Goal: Information Seeking & Learning: Understand process/instructions

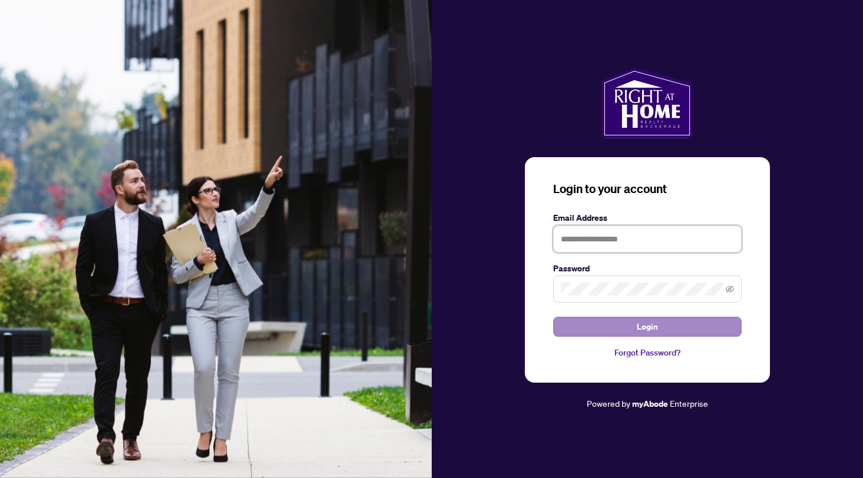
type input "**********"
click at [645, 317] on span "Login" at bounding box center [647, 326] width 21 height 19
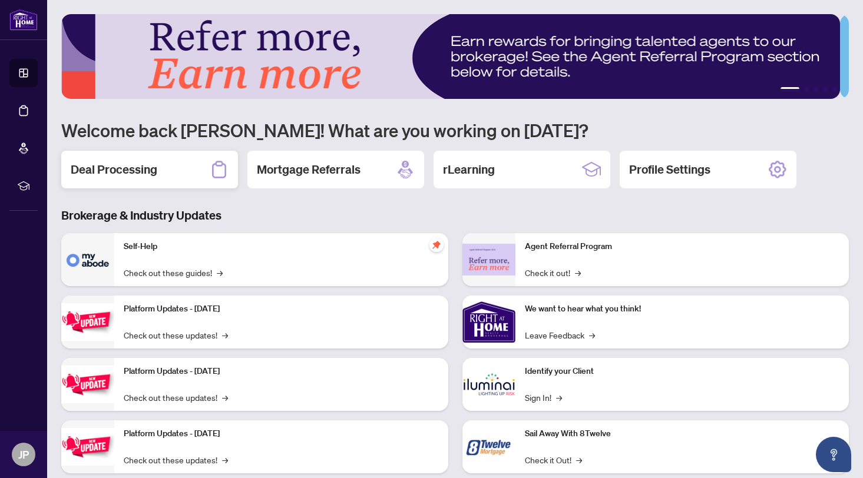
click at [150, 166] on h2 "Deal Processing" at bounding box center [114, 169] width 87 height 16
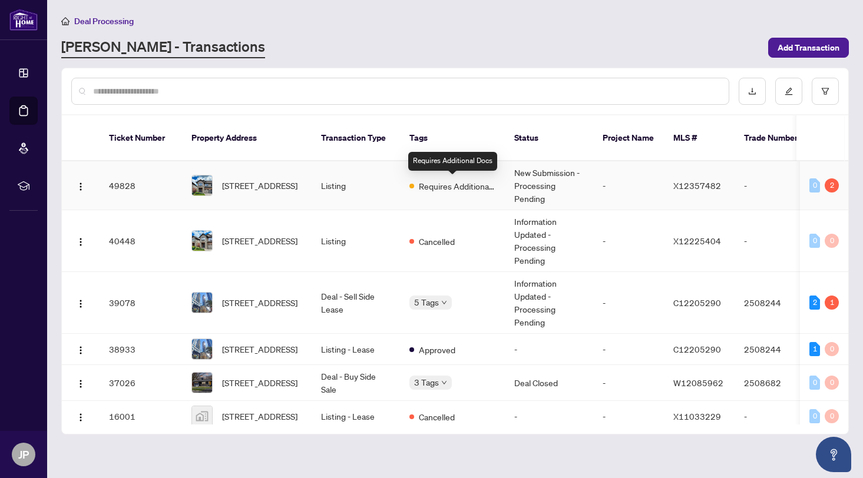
click at [471, 182] on span "Requires Additional Docs" at bounding box center [457, 186] width 77 height 13
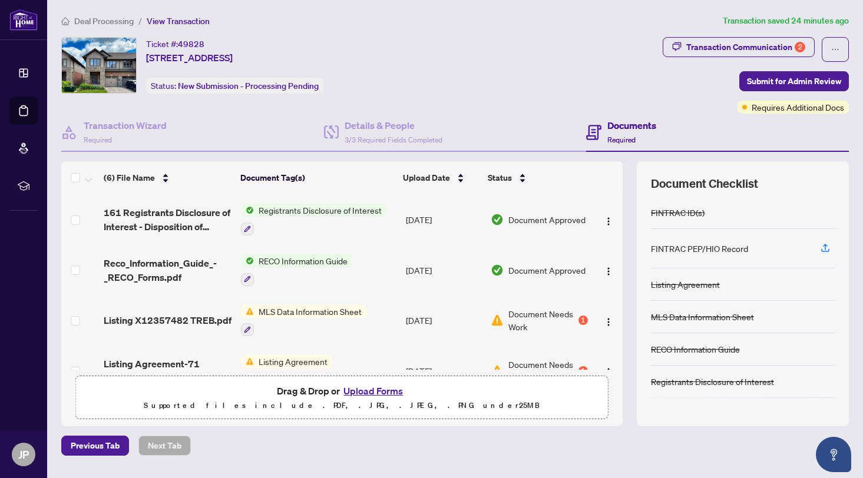
click at [323, 208] on span "Registrants Disclosure of Interest" at bounding box center [320, 210] width 133 height 13
click at [307, 269] on span "Registrants Disclosure of Interest" at bounding box center [317, 268] width 133 height 13
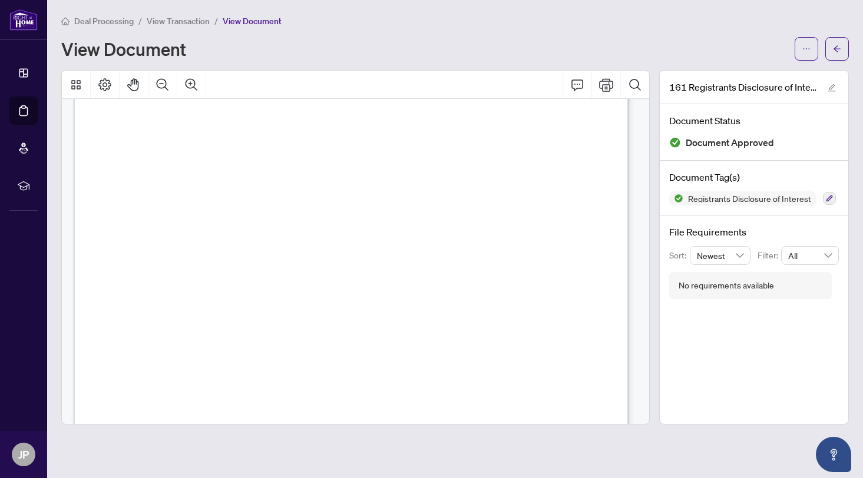
scroll to position [318, 0]
click at [128, 247] on div "Form 161 Revised 2024 Page 1 of 1 The trademarks REALTOR®, REALTORS®, MLS®, Mul…" at bounding box center [501, 345] width 854 height 1105
click at [836, 45] on icon "arrow-left" at bounding box center [837, 49] width 8 height 8
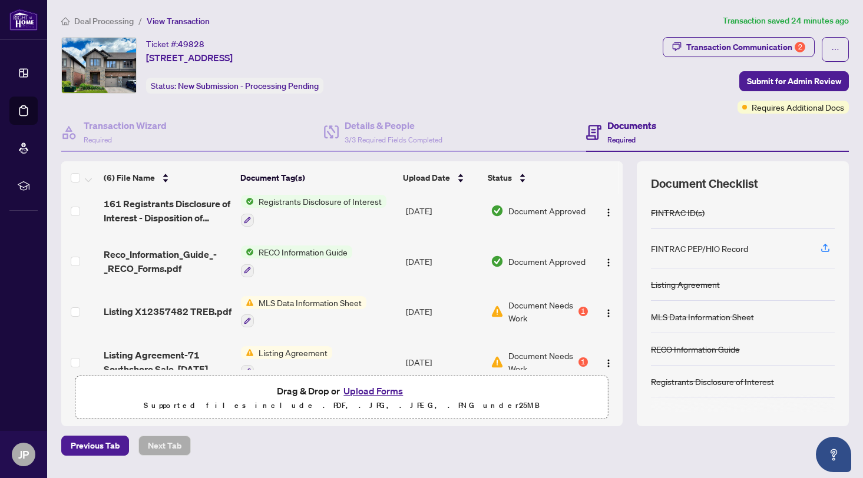
scroll to position [19, 0]
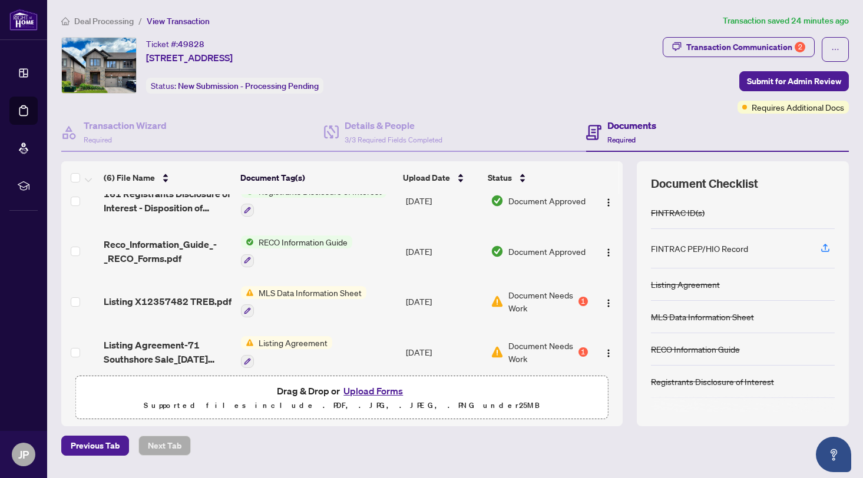
click at [309, 238] on span "RECO Information Guide" at bounding box center [303, 242] width 98 height 13
click at [297, 300] on span "RECO Information Guide" at bounding box center [291, 299] width 98 height 13
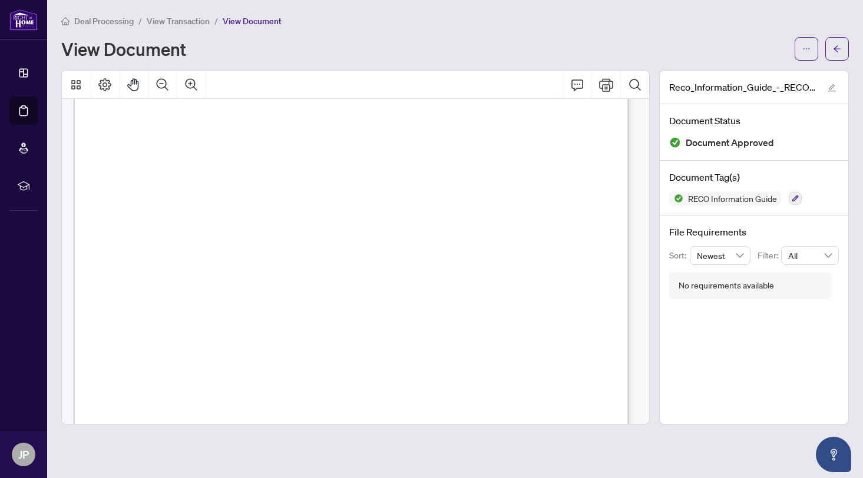
scroll to position [8884, 0]
click at [837, 48] on icon "arrow-left" at bounding box center [837, 49] width 8 height 8
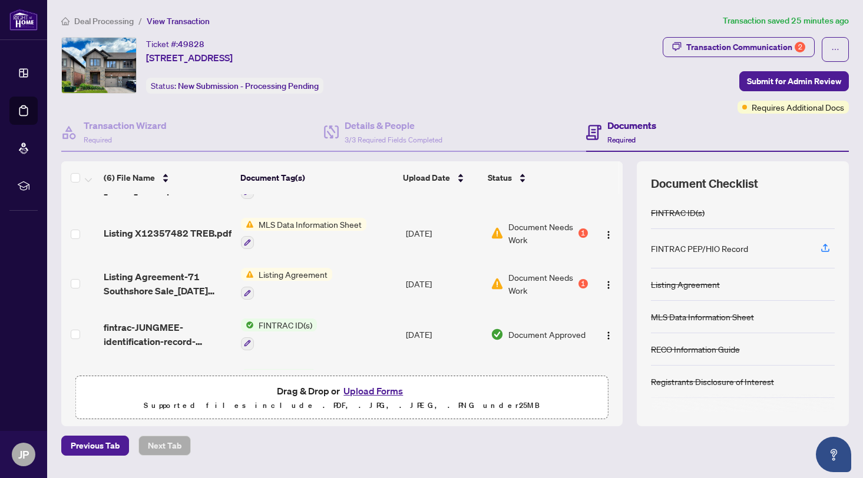
scroll to position [85, 0]
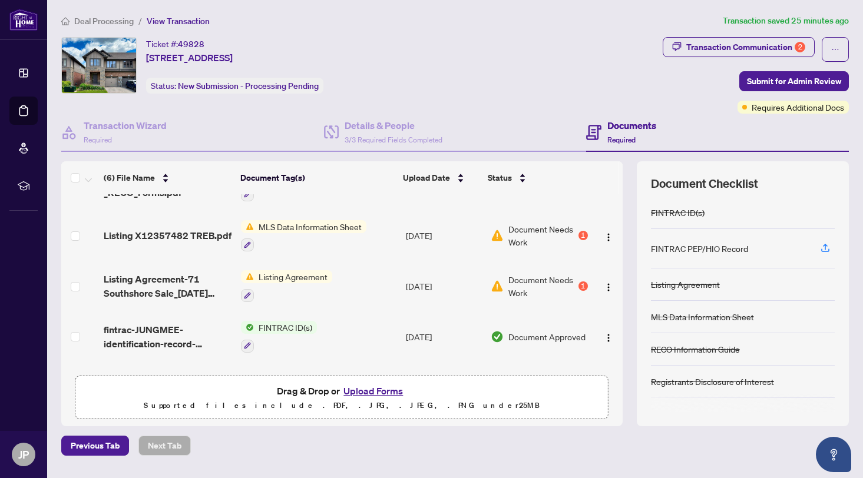
click at [303, 222] on span "MLS Data Information Sheet" at bounding box center [310, 226] width 112 height 13
click at [304, 282] on span "MLS Data Information Sheet" at bounding box center [305, 283] width 112 height 13
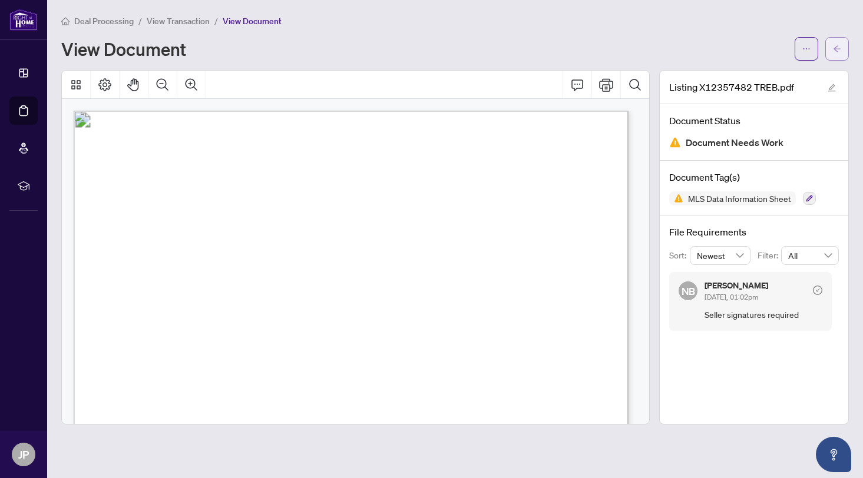
click at [836, 46] on icon "arrow-left" at bounding box center [837, 49] width 8 height 8
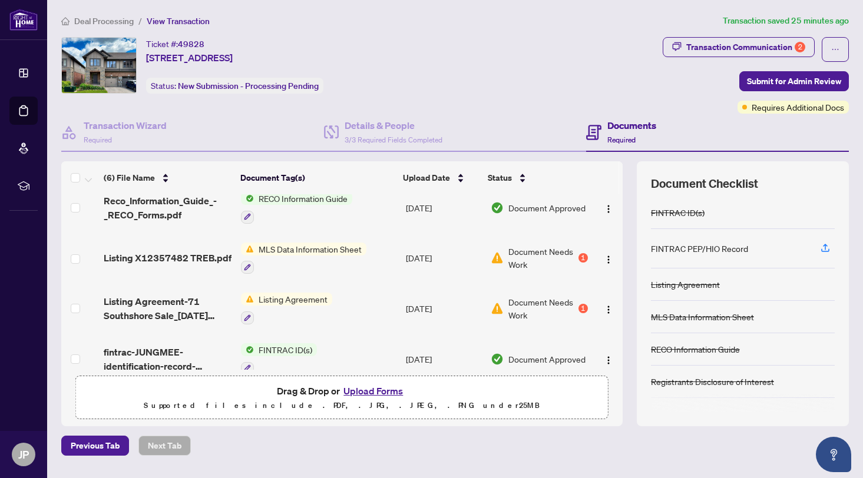
scroll to position [94, 0]
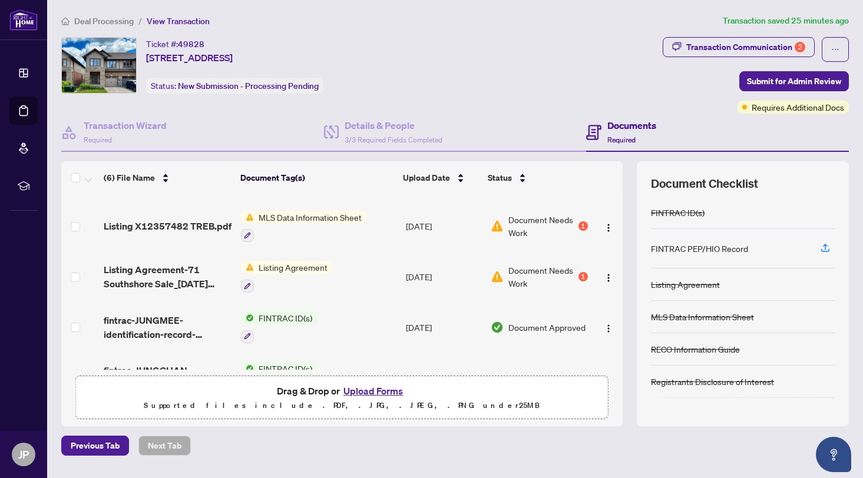
click at [305, 265] on span "Listing Agreement" at bounding box center [293, 267] width 78 height 13
click at [271, 324] on span "Listing Agreement" at bounding box center [270, 324] width 78 height 13
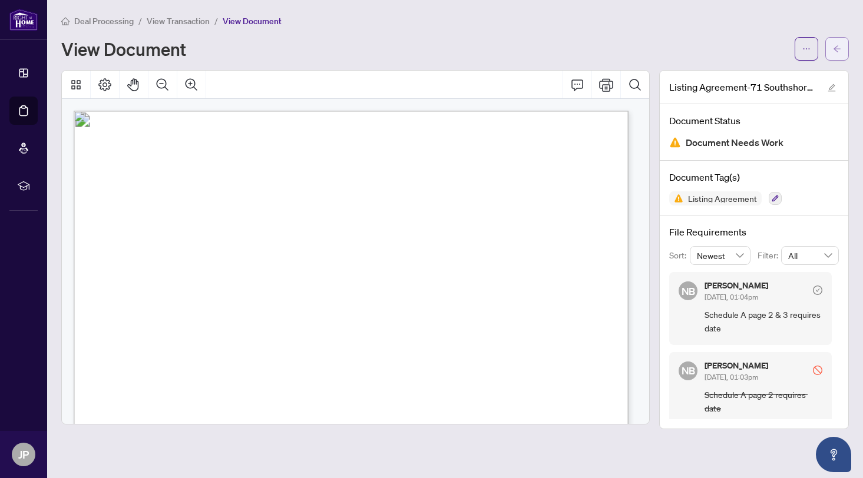
click at [833, 45] on icon "arrow-left" at bounding box center [837, 49] width 8 height 8
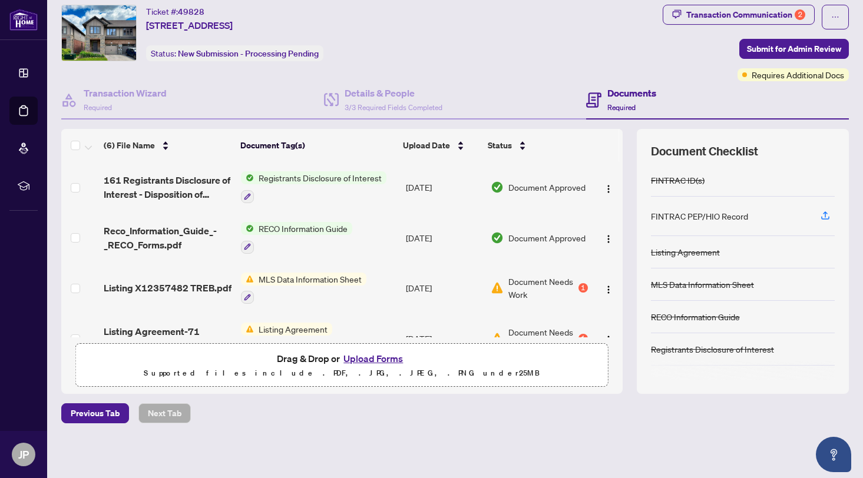
click at [459, 59] on div "Ticket #: 49828 [STREET_ADDRESS][PERSON_NAME] Status: New Submission - Processi…" at bounding box center [359, 33] width 597 height 57
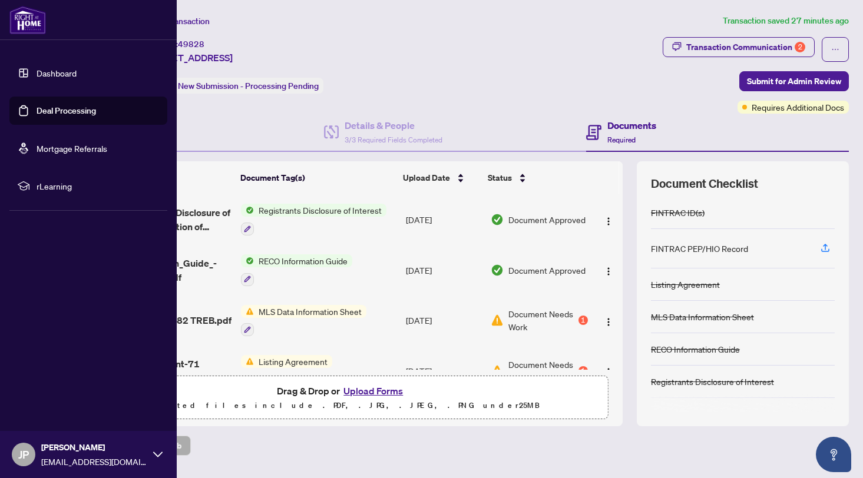
click at [46, 74] on link "Dashboard" at bounding box center [57, 73] width 40 height 11
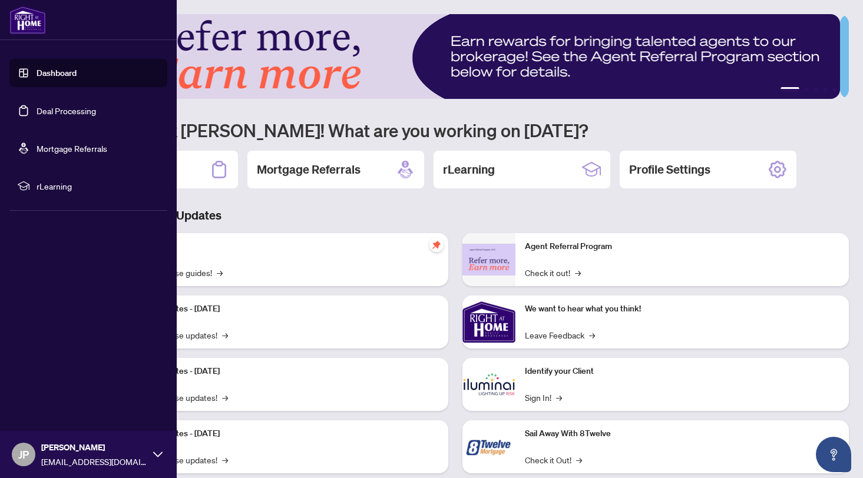
click at [26, 449] on span "JP" at bounding box center [23, 454] width 11 height 16
click at [48, 383] on span "Logout" at bounding box center [47, 384] width 27 height 19
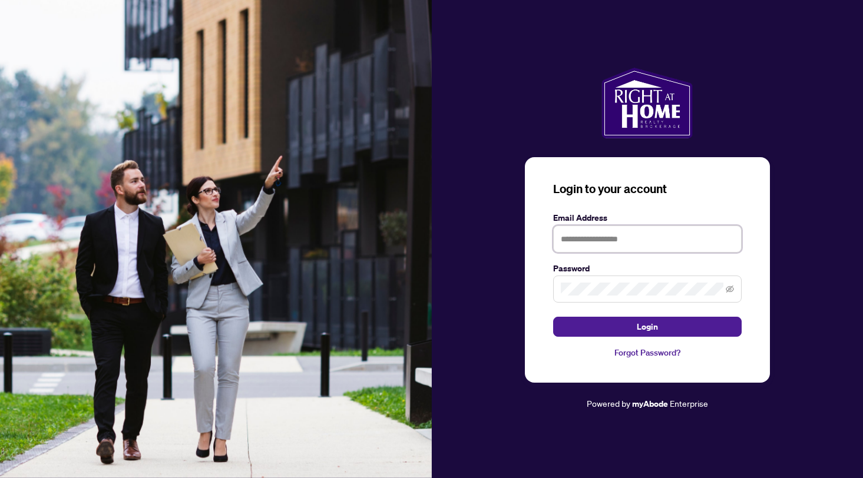
type input "**********"
